Goal: Information Seeking & Learning: Learn about a topic

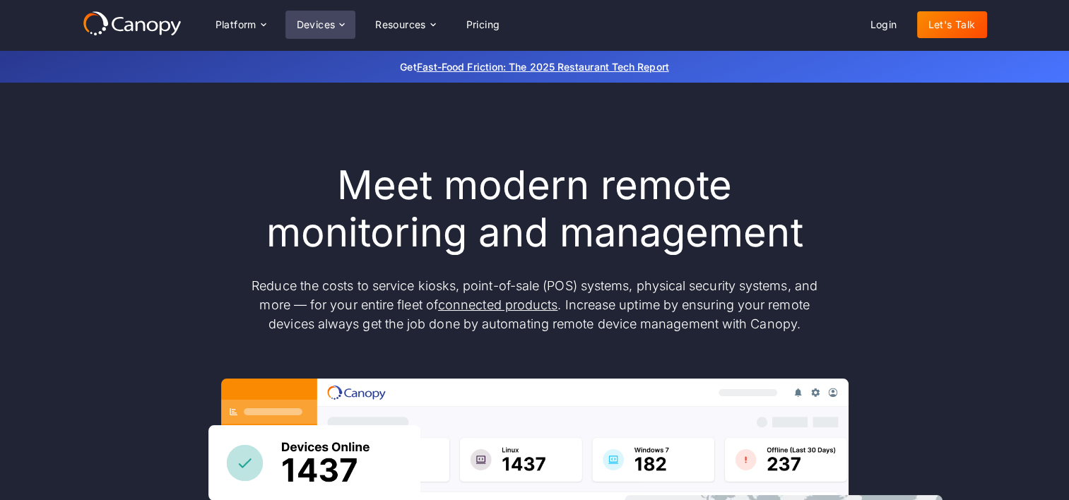
click at [324, 31] on div "Devices" at bounding box center [320, 25] width 71 height 28
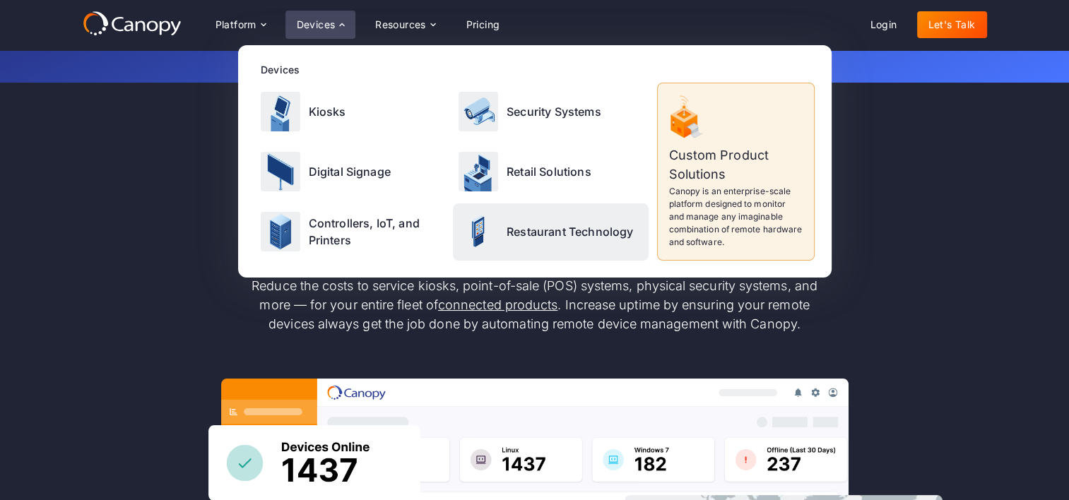
click at [603, 235] on p "Restaurant Technology" at bounding box center [570, 231] width 126 height 17
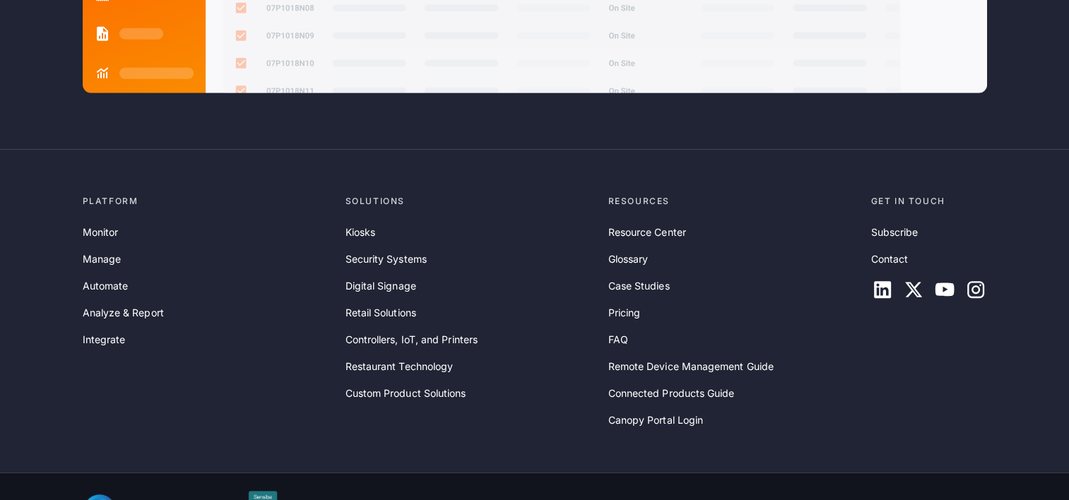
scroll to position [4106, 0]
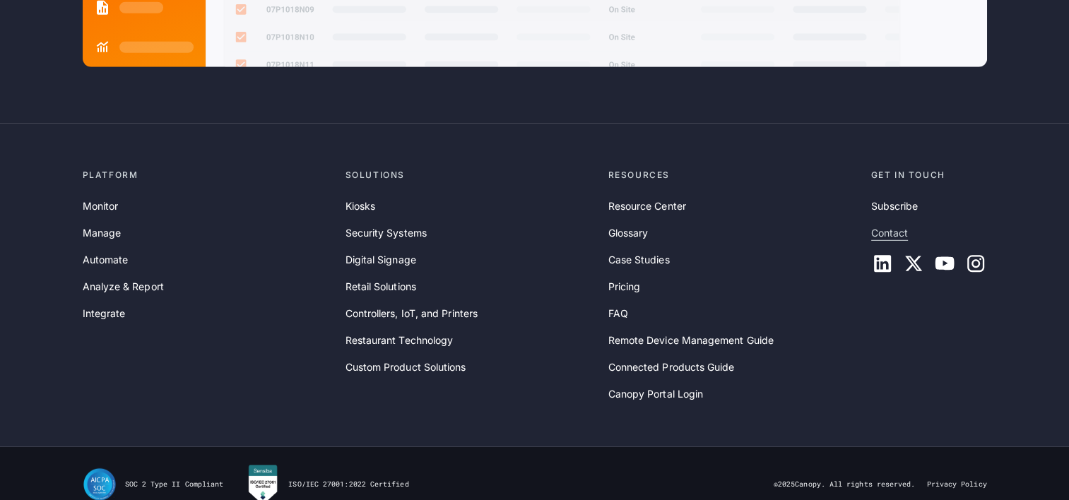
click at [900, 225] on link "Contact" at bounding box center [889, 233] width 37 height 16
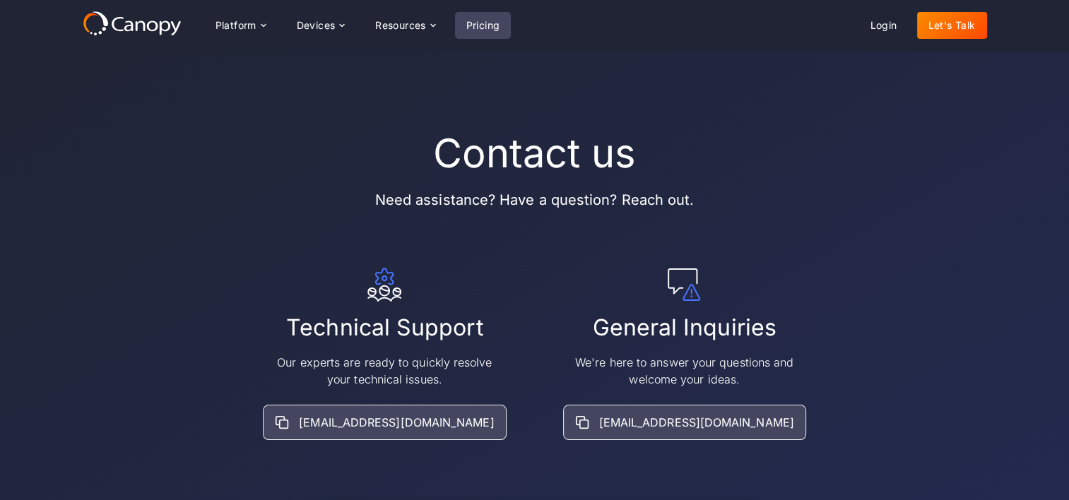
click at [481, 27] on link "Pricing" at bounding box center [483, 25] width 57 height 27
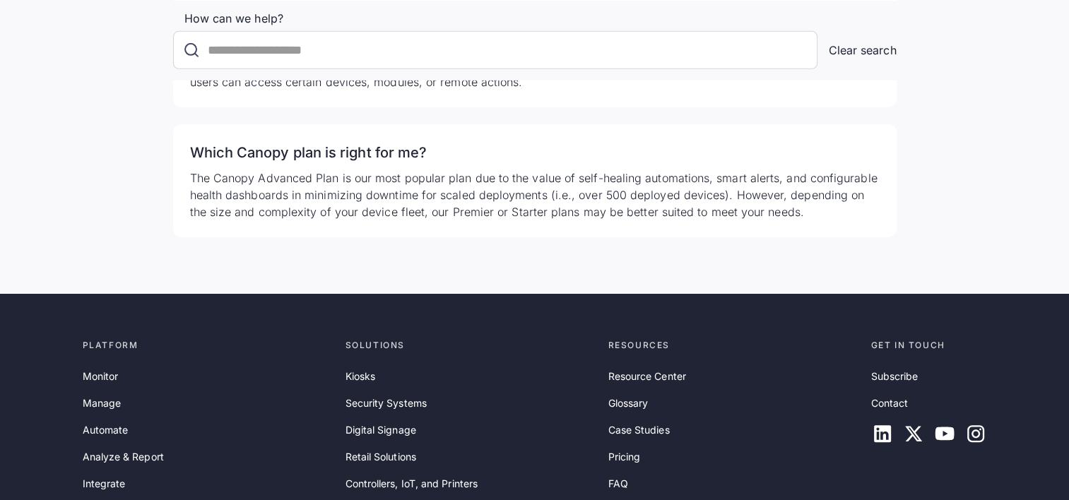
scroll to position [4475, 0]
